Goal: Check status: Verify the current state of an ongoing process or item

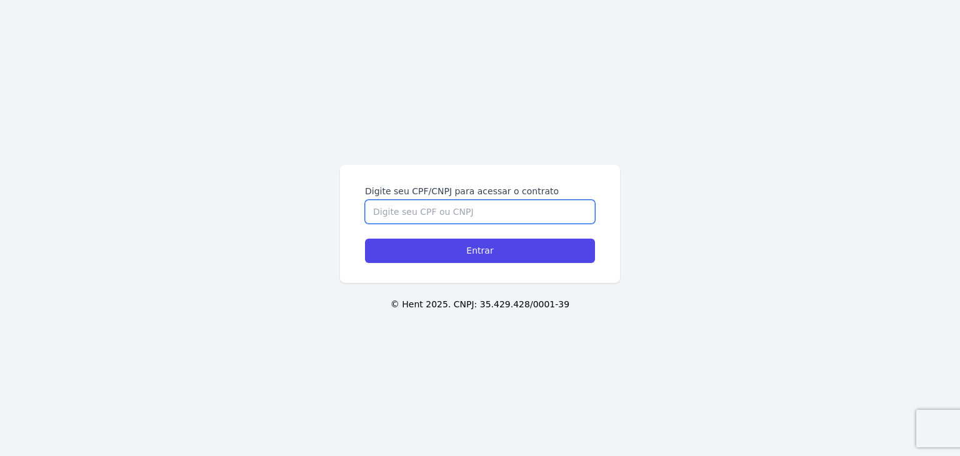
click at [403, 213] on input "Digite seu CPF/CNPJ para acessar o contrato" at bounding box center [480, 212] width 230 height 24
paste input "423.328.928-77"
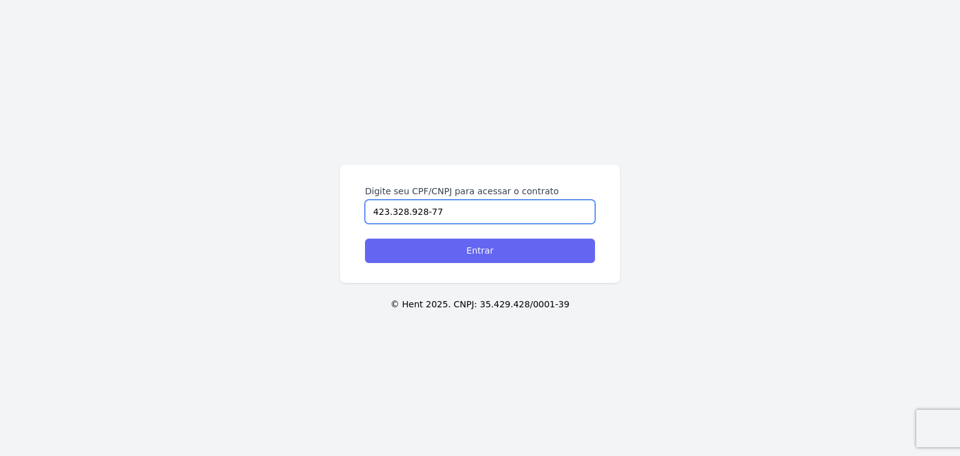
type input "423.328.928-77"
click at [444, 249] on input "Entrar" at bounding box center [480, 251] width 230 height 24
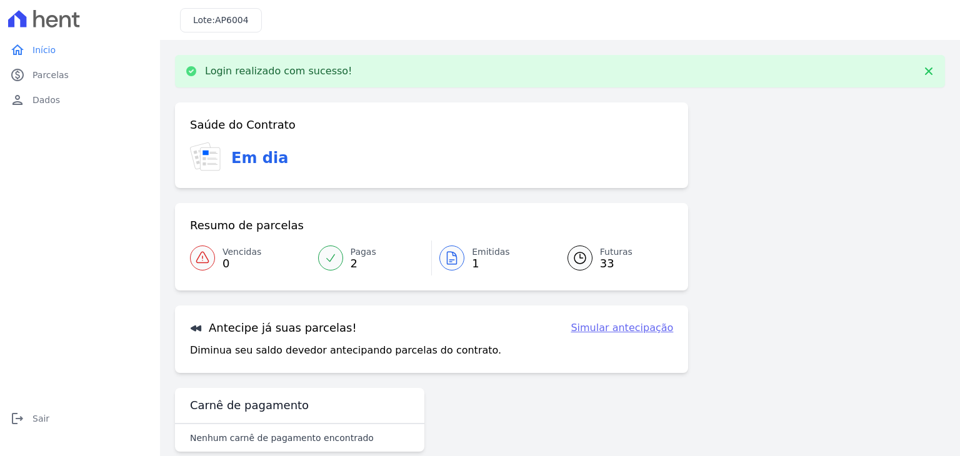
click at [473, 253] on span "Emitidas" at bounding box center [491, 252] width 38 height 13
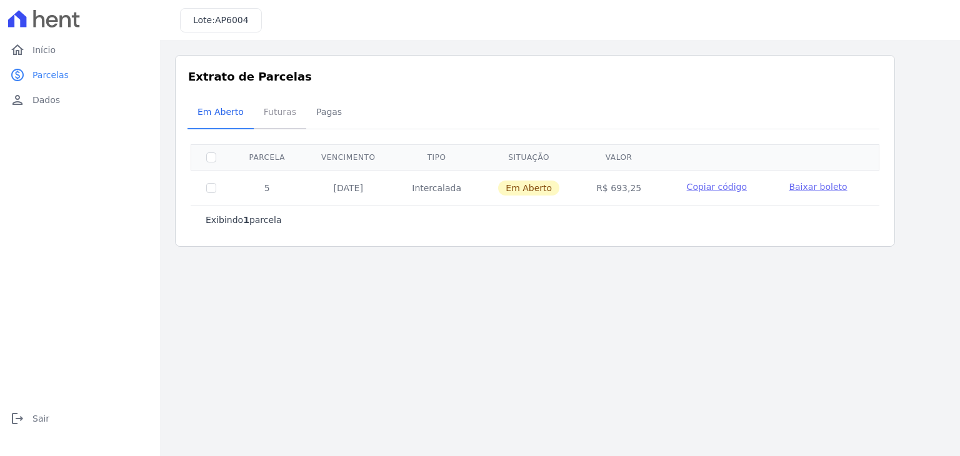
click at [276, 111] on span "Futuras" at bounding box center [280, 111] width 48 height 25
click at [328, 112] on span "Pagas" at bounding box center [329, 111] width 41 height 25
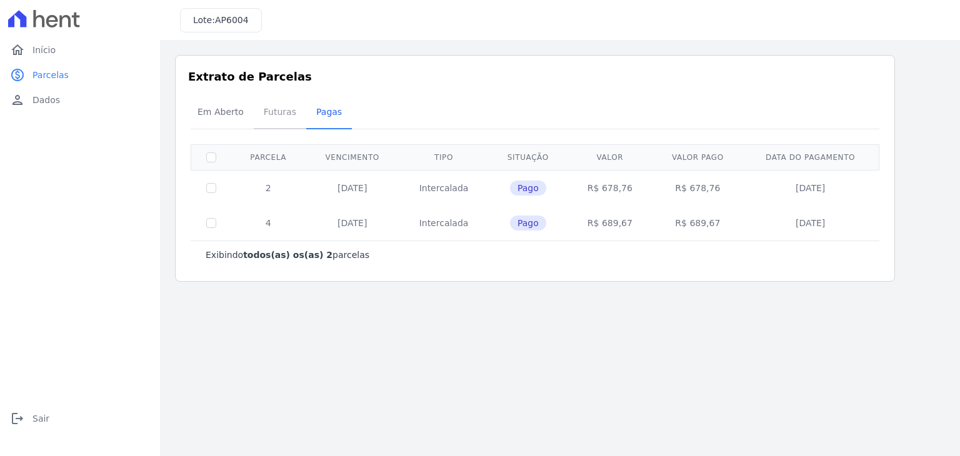
click at [270, 118] on span "Futuras" at bounding box center [280, 111] width 48 height 25
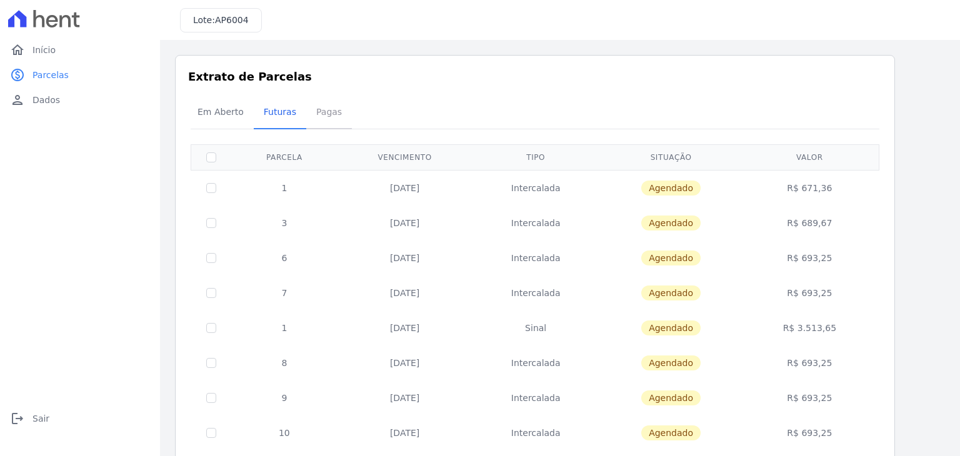
click at [312, 113] on span "Pagas" at bounding box center [329, 111] width 41 height 25
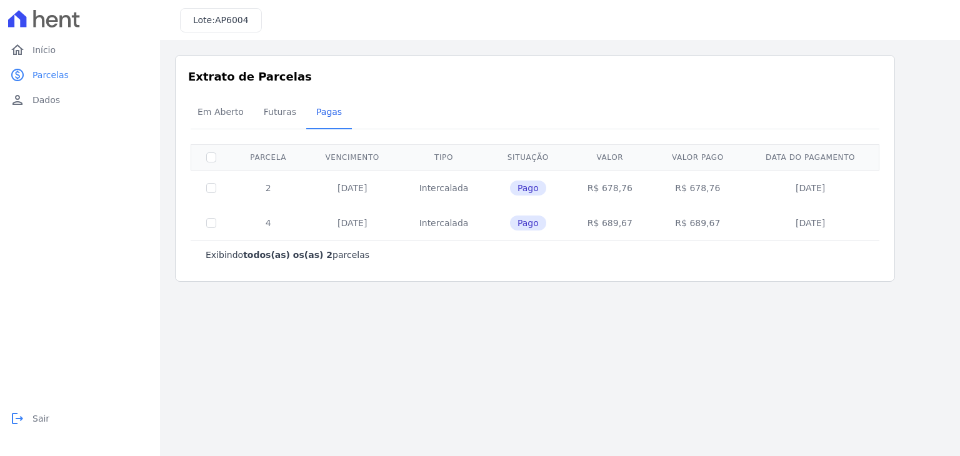
drag, startPoint x: 31, startPoint y: 416, endPoint x: 142, endPoint y: 134, distance: 303.5
click at [31, 416] on link "logout Sair" at bounding box center [80, 418] width 150 height 25
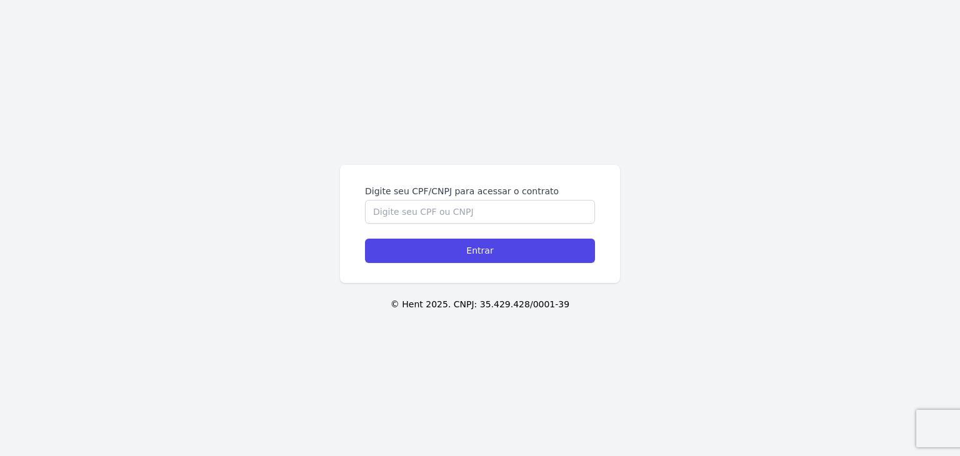
click at [411, 216] on input "Digite seu CPF/CNPJ para acessar o contrato" at bounding box center [480, 212] width 230 height 24
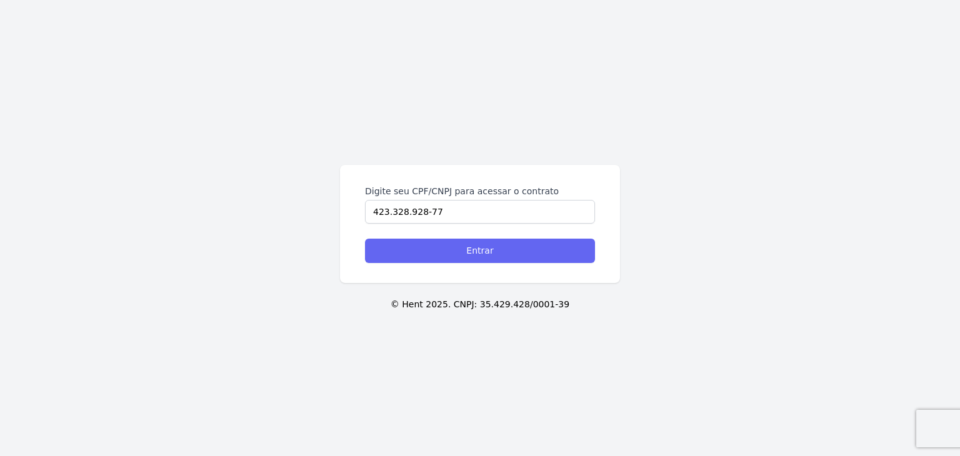
type input "423.328.928-77"
click at [455, 253] on input "Entrar" at bounding box center [480, 251] width 230 height 24
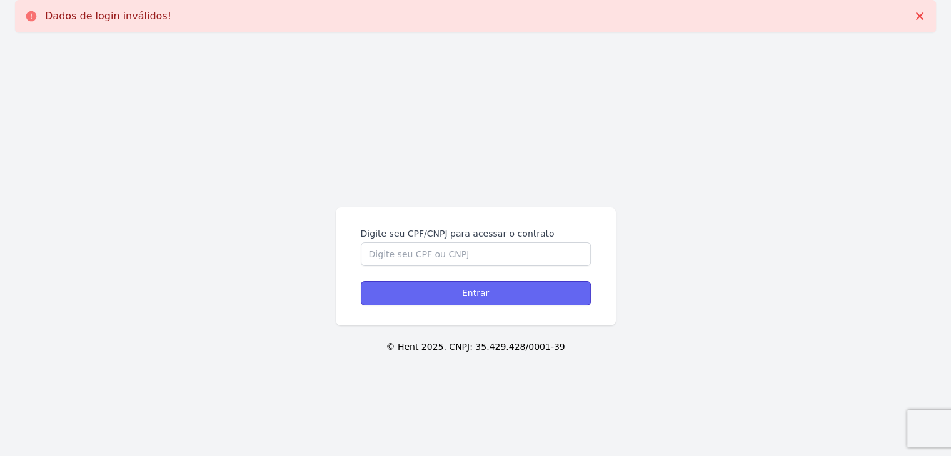
drag, startPoint x: 459, startPoint y: 291, endPoint x: 458, endPoint y: 271, distance: 20.1
click at [459, 288] on input "Entrar" at bounding box center [476, 293] width 230 height 24
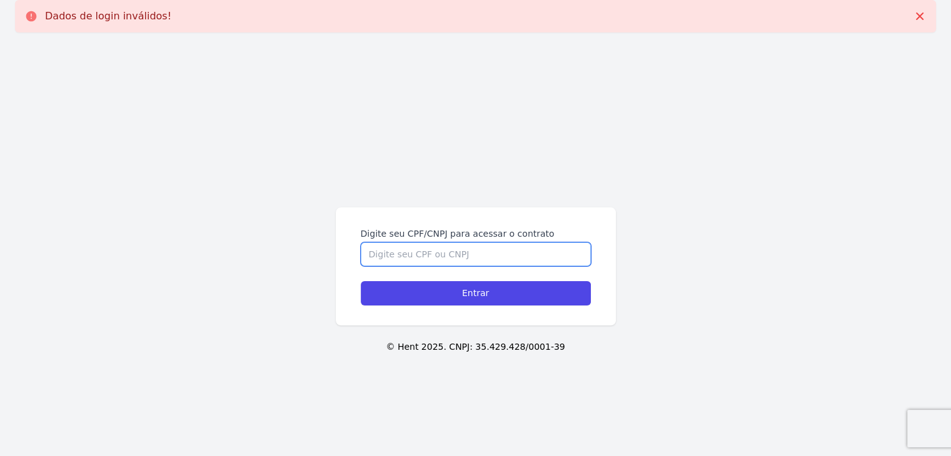
click at [466, 259] on input "Digite seu CPF/CNPJ para acessar o contrato" at bounding box center [476, 255] width 230 height 24
paste input "423.328.928-77"
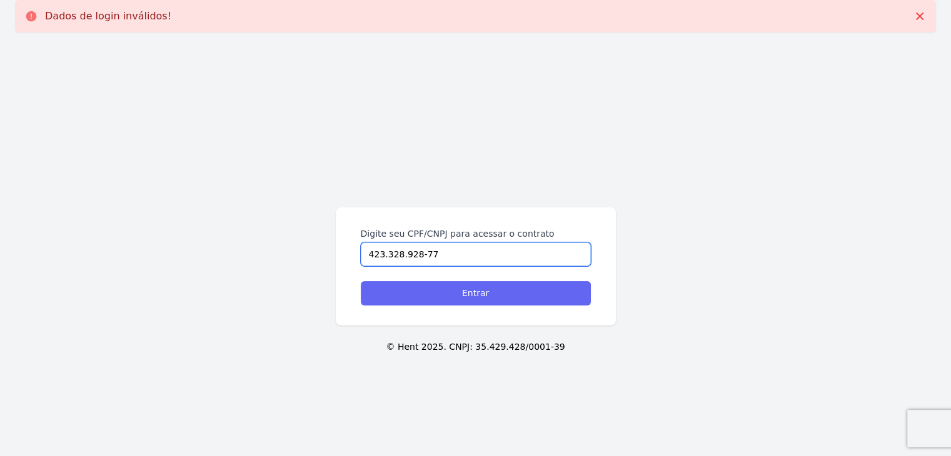
type input "423.328.928-77"
click at [498, 288] on input "Entrar" at bounding box center [476, 293] width 230 height 24
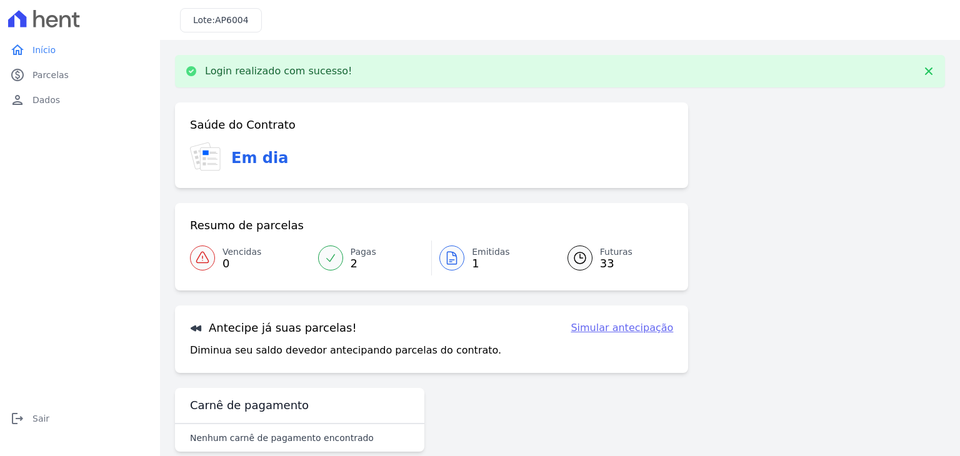
click at [343, 250] on link "Pagas 2" at bounding box center [371, 258] width 121 height 35
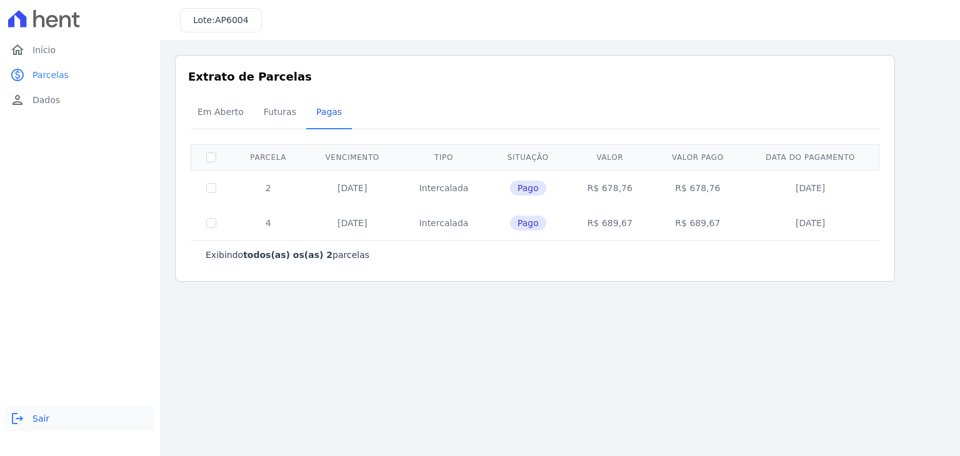
click at [46, 426] on link "logout Sair" at bounding box center [80, 418] width 150 height 25
click at [33, 414] on span "Sair" at bounding box center [41, 419] width 17 height 13
